Goal: Transaction & Acquisition: Purchase product/service

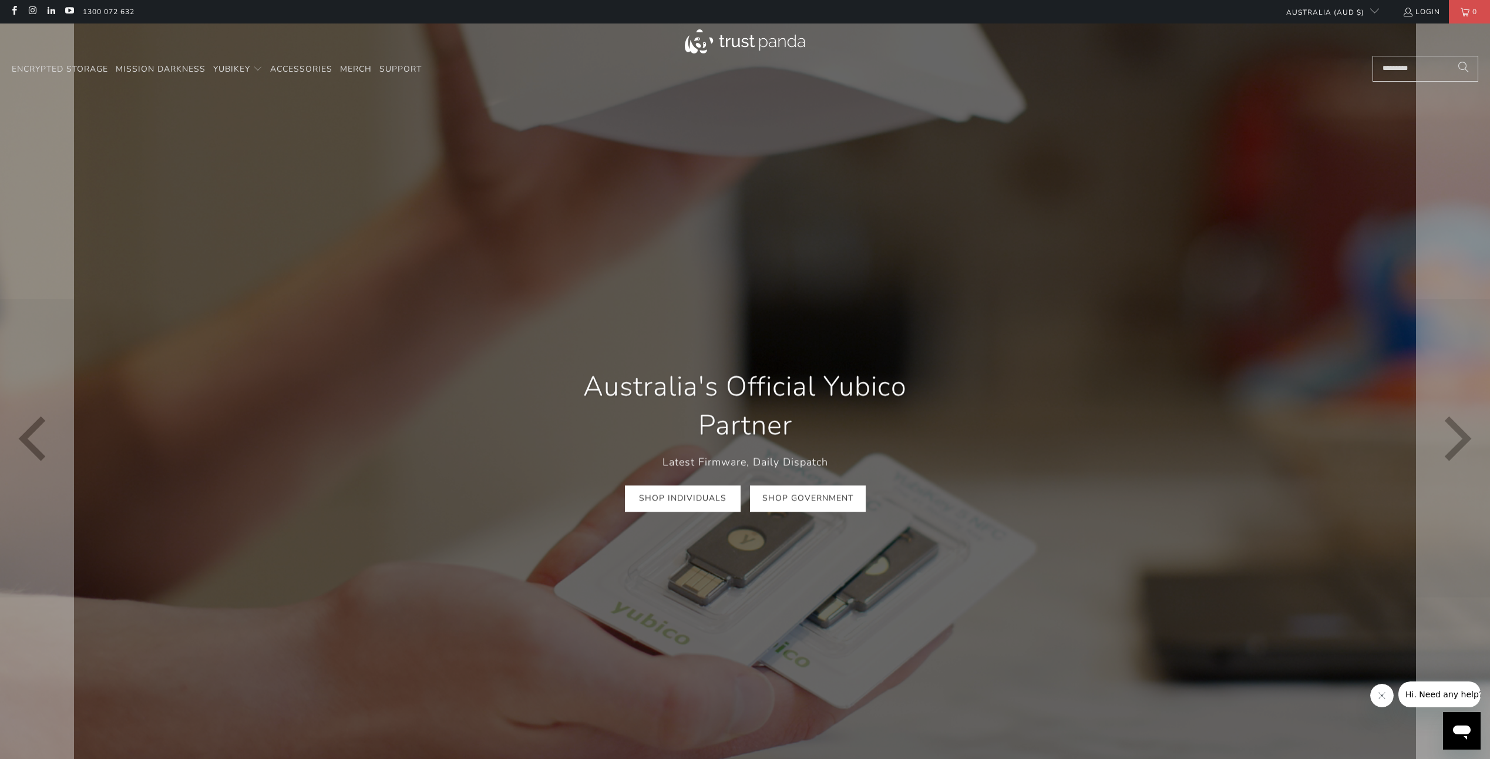
click at [811, 503] on link "Shop Government" at bounding box center [808, 498] width 116 height 26
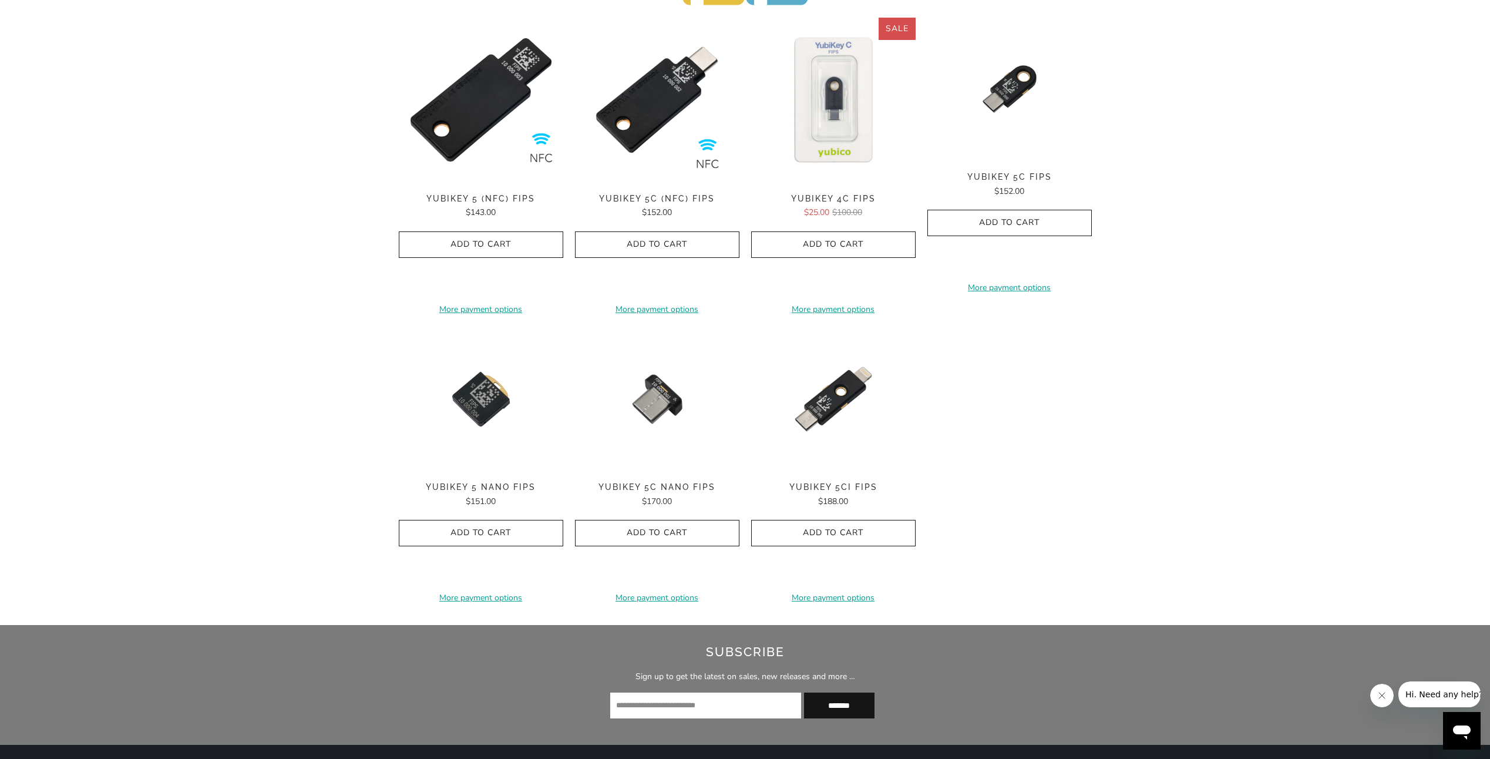
scroll to position [470, 0]
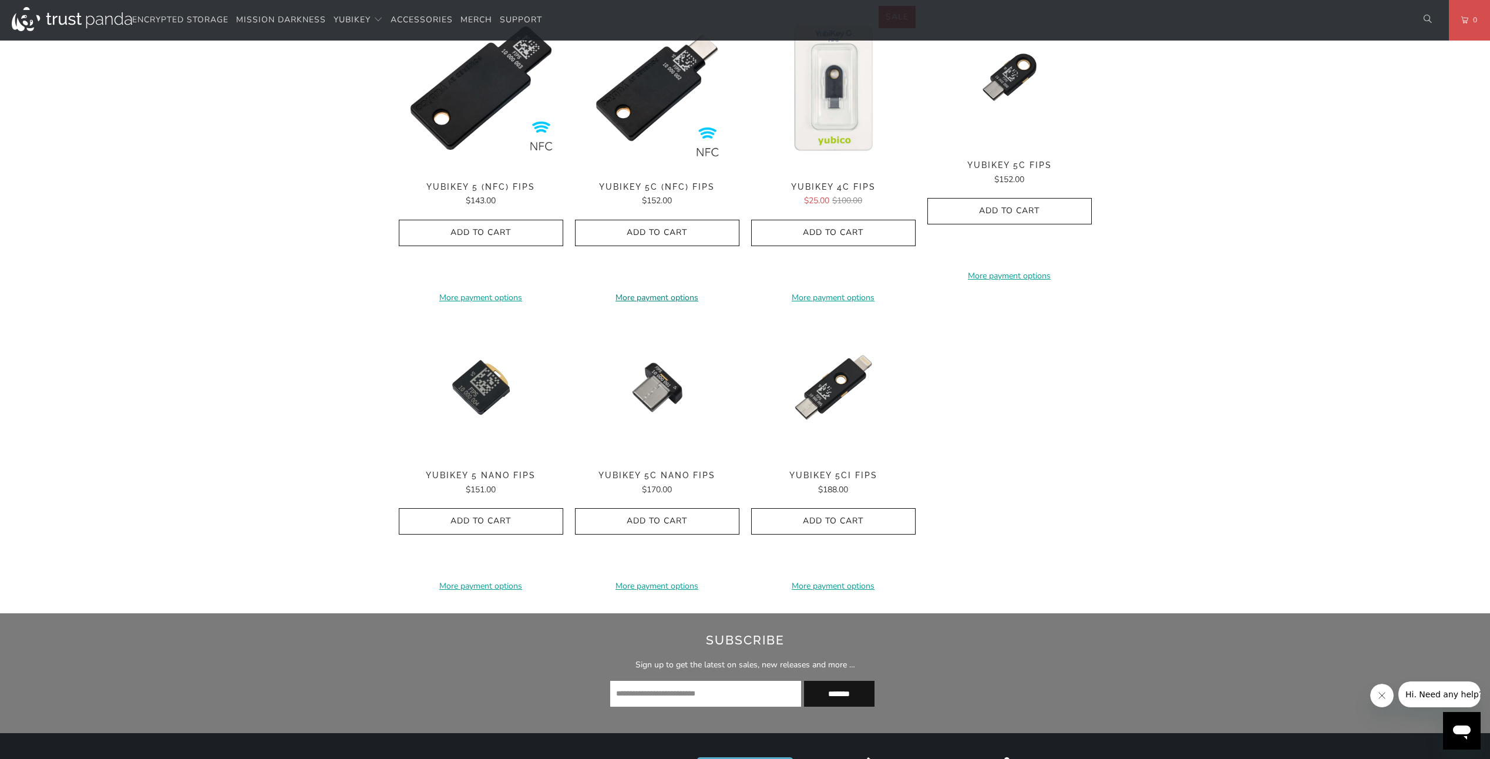
click at [647, 291] on link "More payment options" at bounding box center [657, 297] width 164 height 13
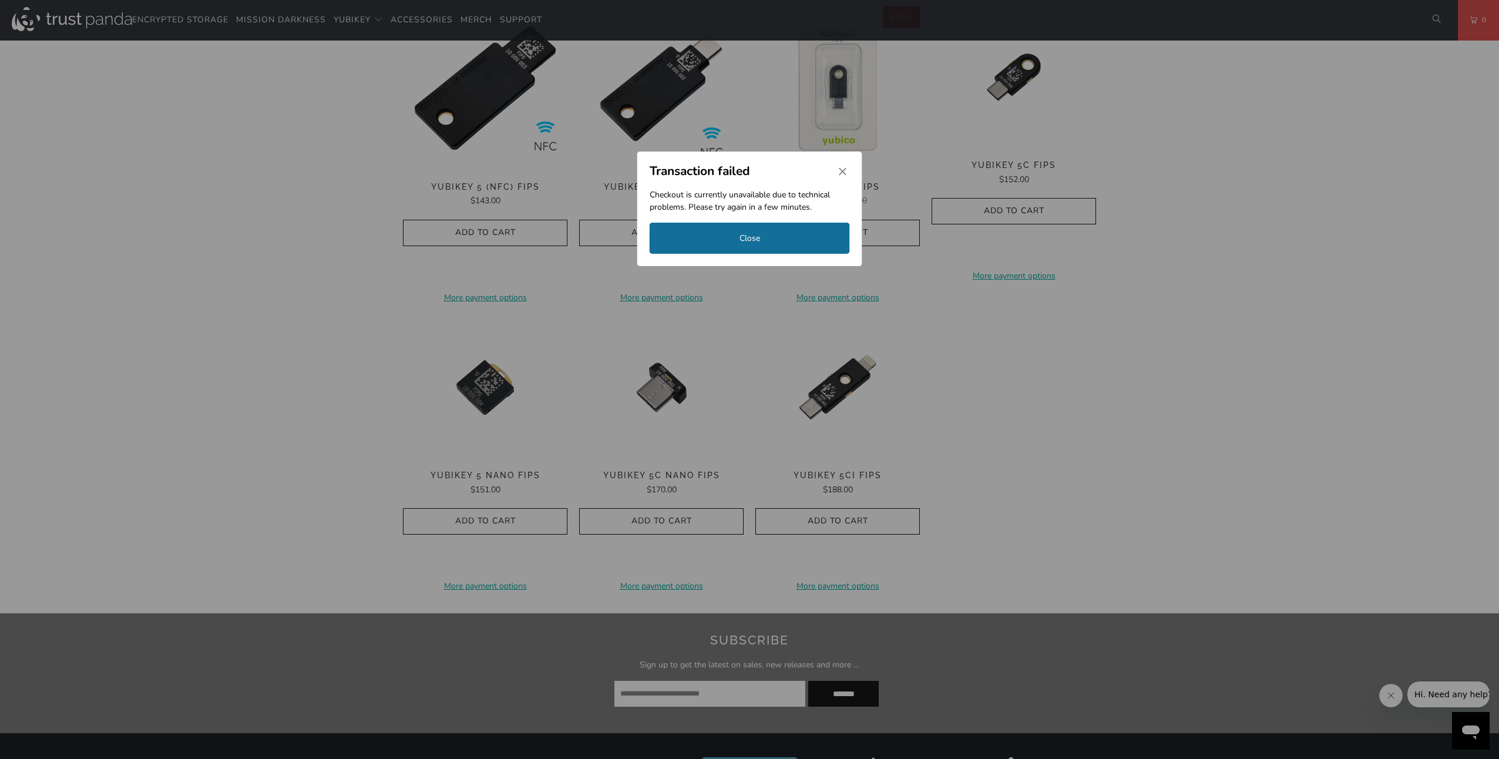
click at [779, 234] on button "Close" at bounding box center [750, 238] width 200 height 31
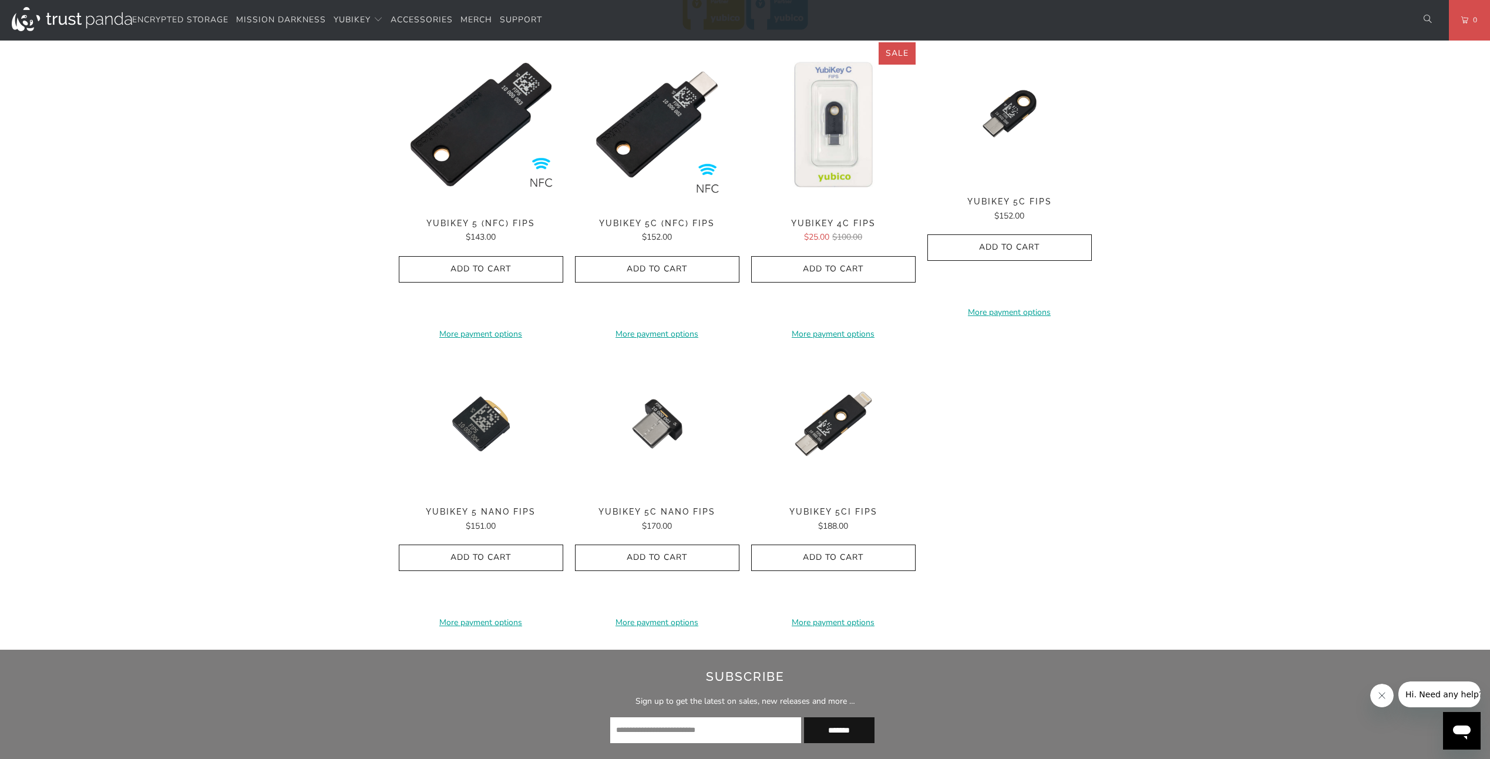
scroll to position [0, 0]
